Goal: Task Accomplishment & Management: Manage account settings

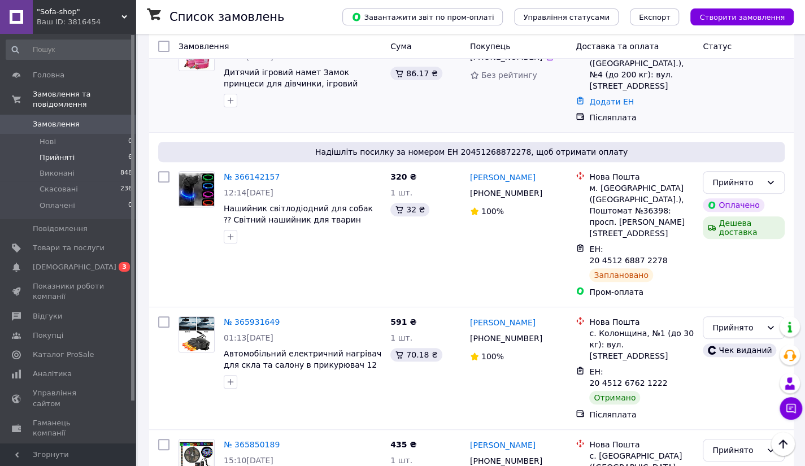
scroll to position [190, 0]
click at [738, 321] on div "Прийнято" at bounding box center [736, 327] width 49 height 12
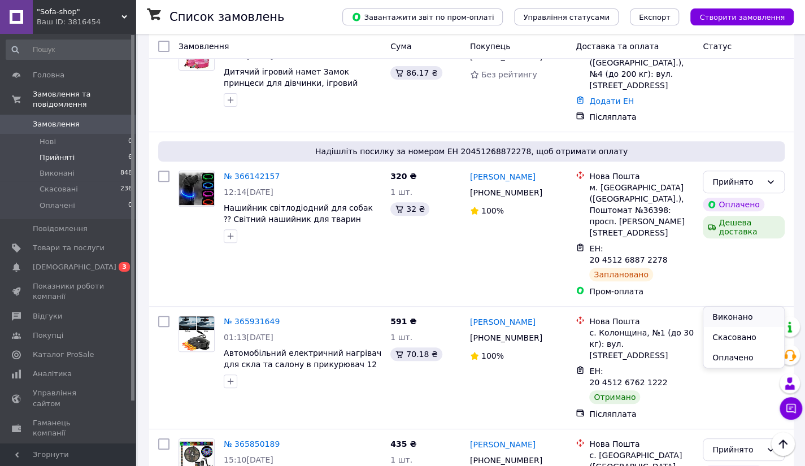
click at [732, 315] on li "Виконано" at bounding box center [743, 317] width 81 height 20
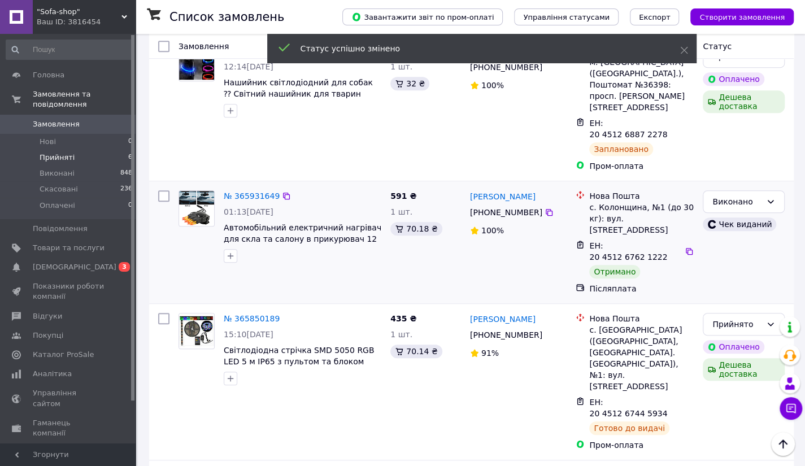
scroll to position [319, 0]
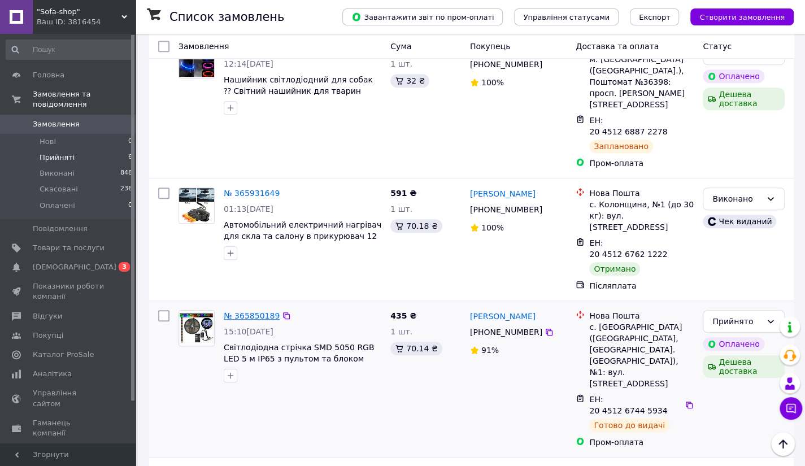
click at [259, 311] on link "№ 365850189" at bounding box center [252, 315] width 56 height 9
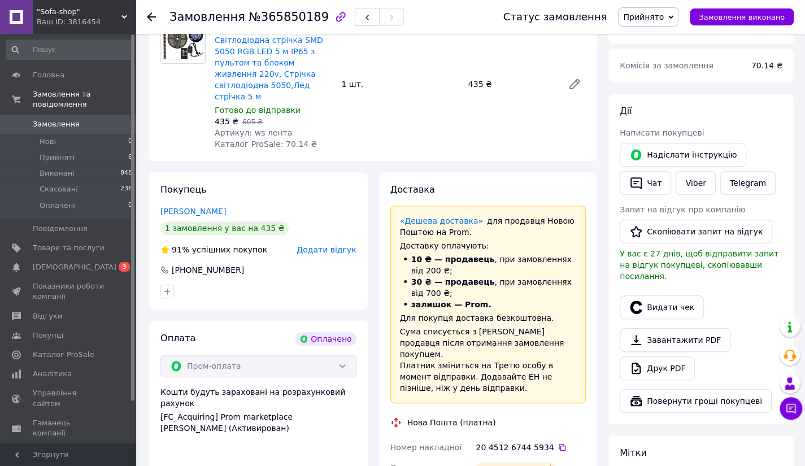
scroll to position [144, 0]
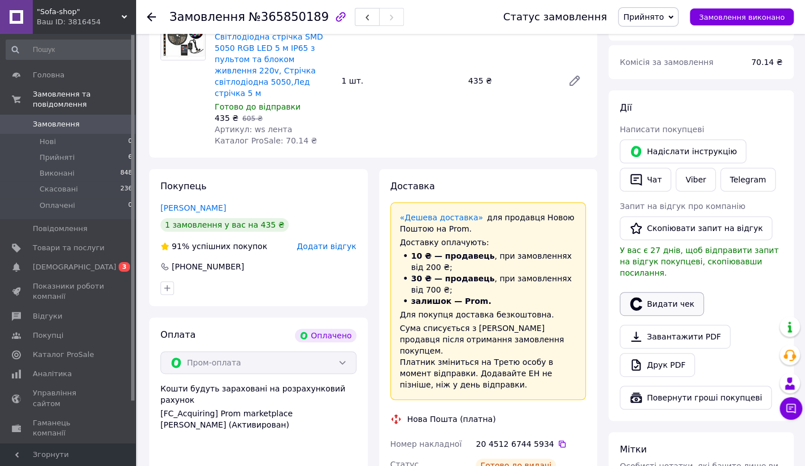
click at [673, 292] on button "Видати чек" at bounding box center [662, 304] width 84 height 24
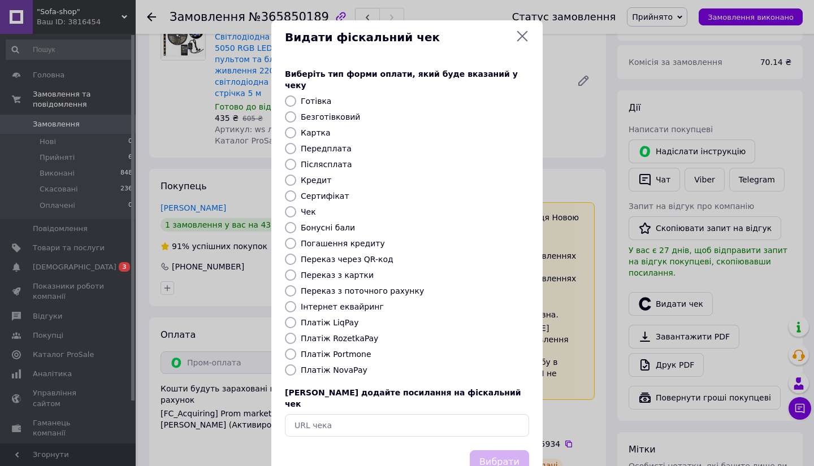
click at [289, 333] on input "Платіж RozetkaPay" at bounding box center [290, 338] width 11 height 11
radio input "true"
click at [496, 450] on button "Вибрати" at bounding box center [499, 462] width 59 height 24
